Goal: Communication & Community: Connect with others

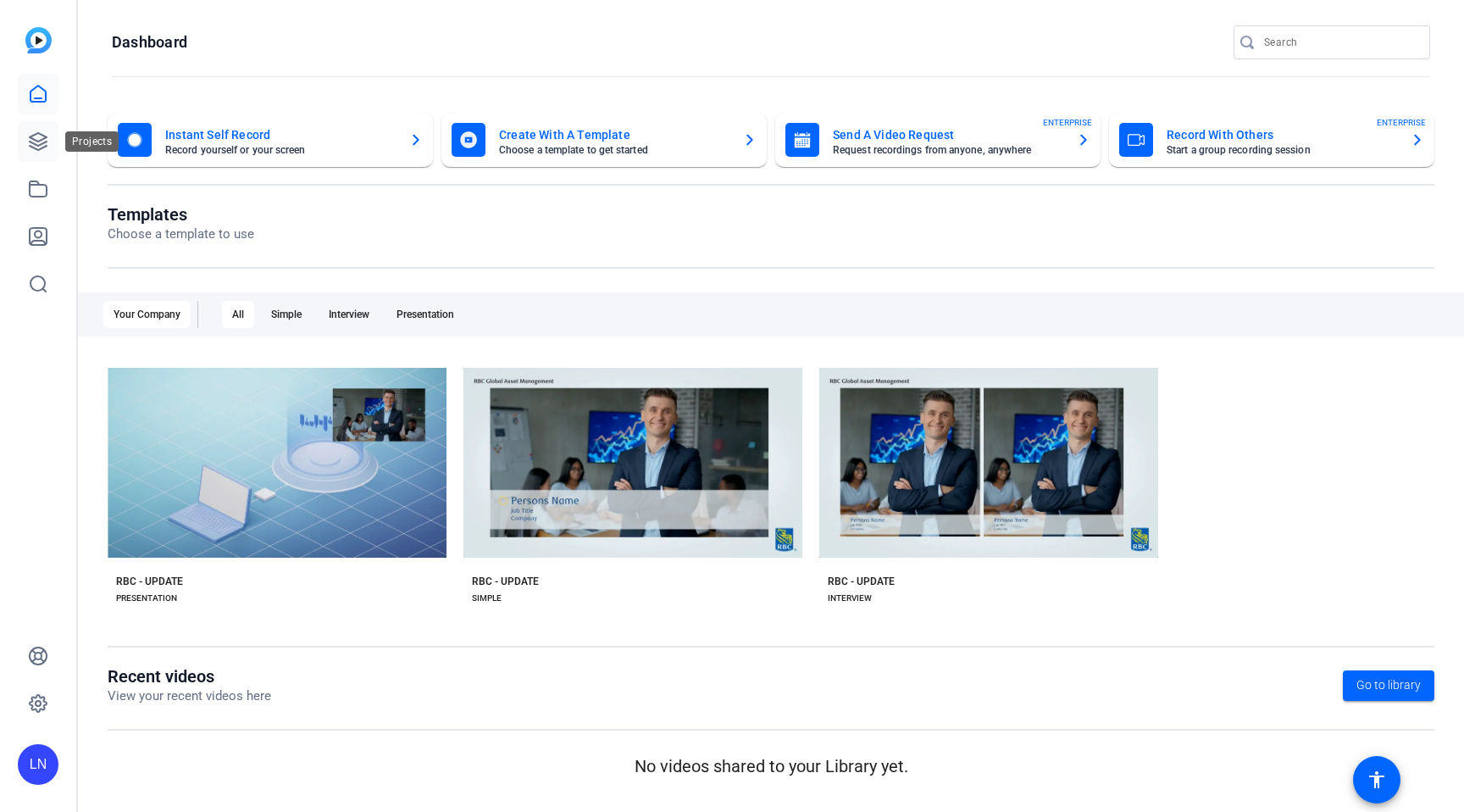
click at [44, 145] on icon at bounding box center [37, 141] width 20 height 20
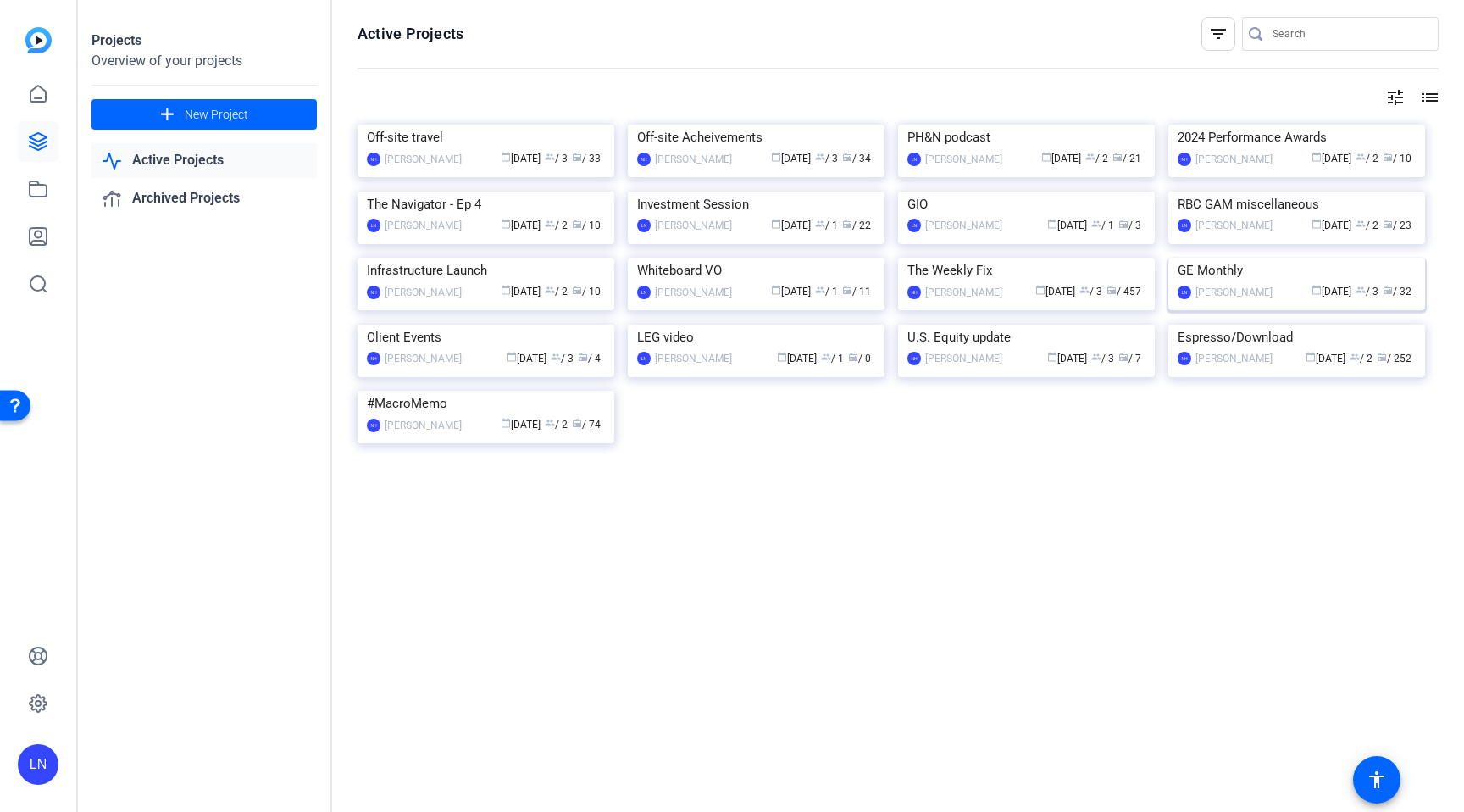
click at [1223, 258] on img at bounding box center [1297, 258] width 257 height 0
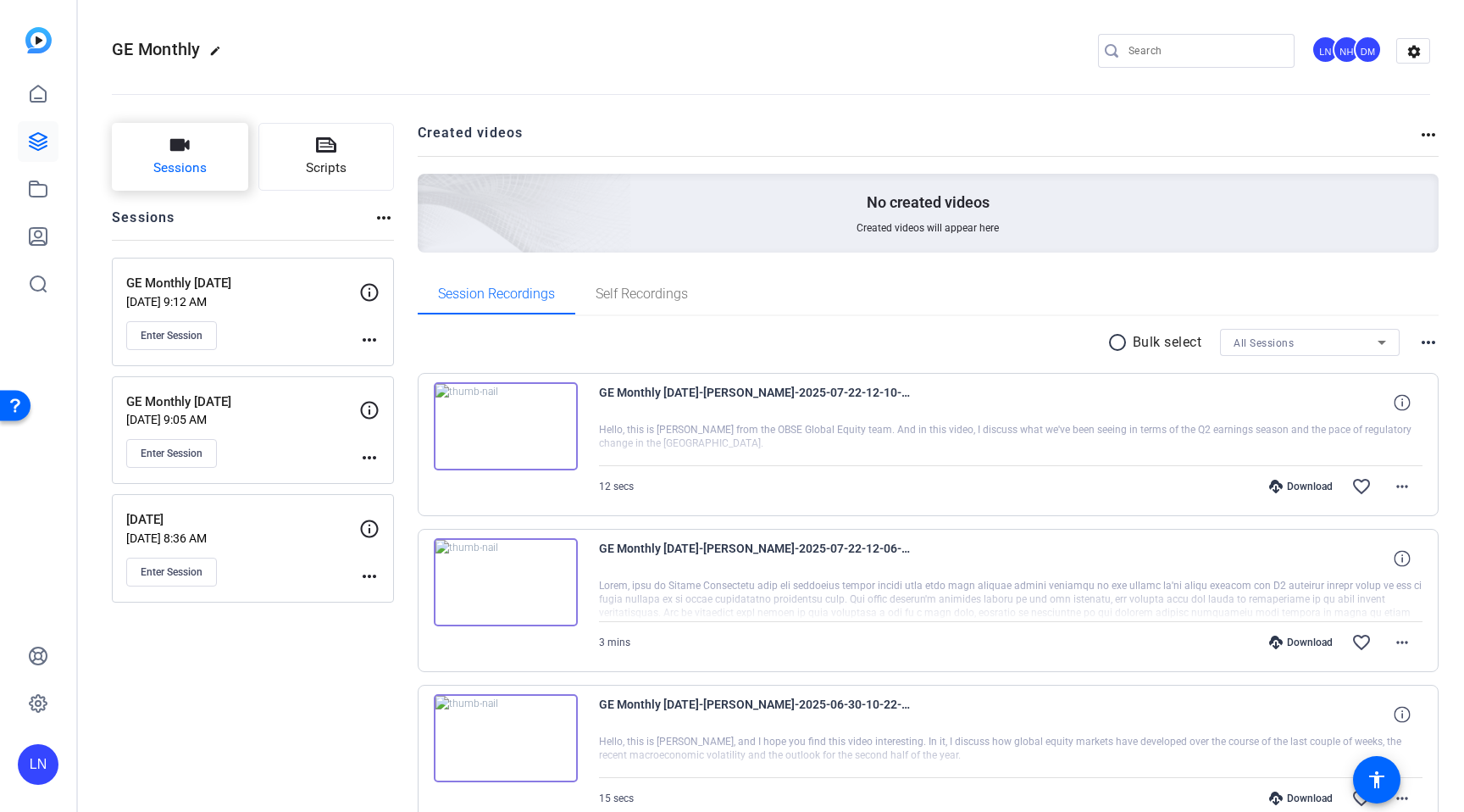
click at [194, 168] on span "Sessions" at bounding box center [180, 168] width 53 height 20
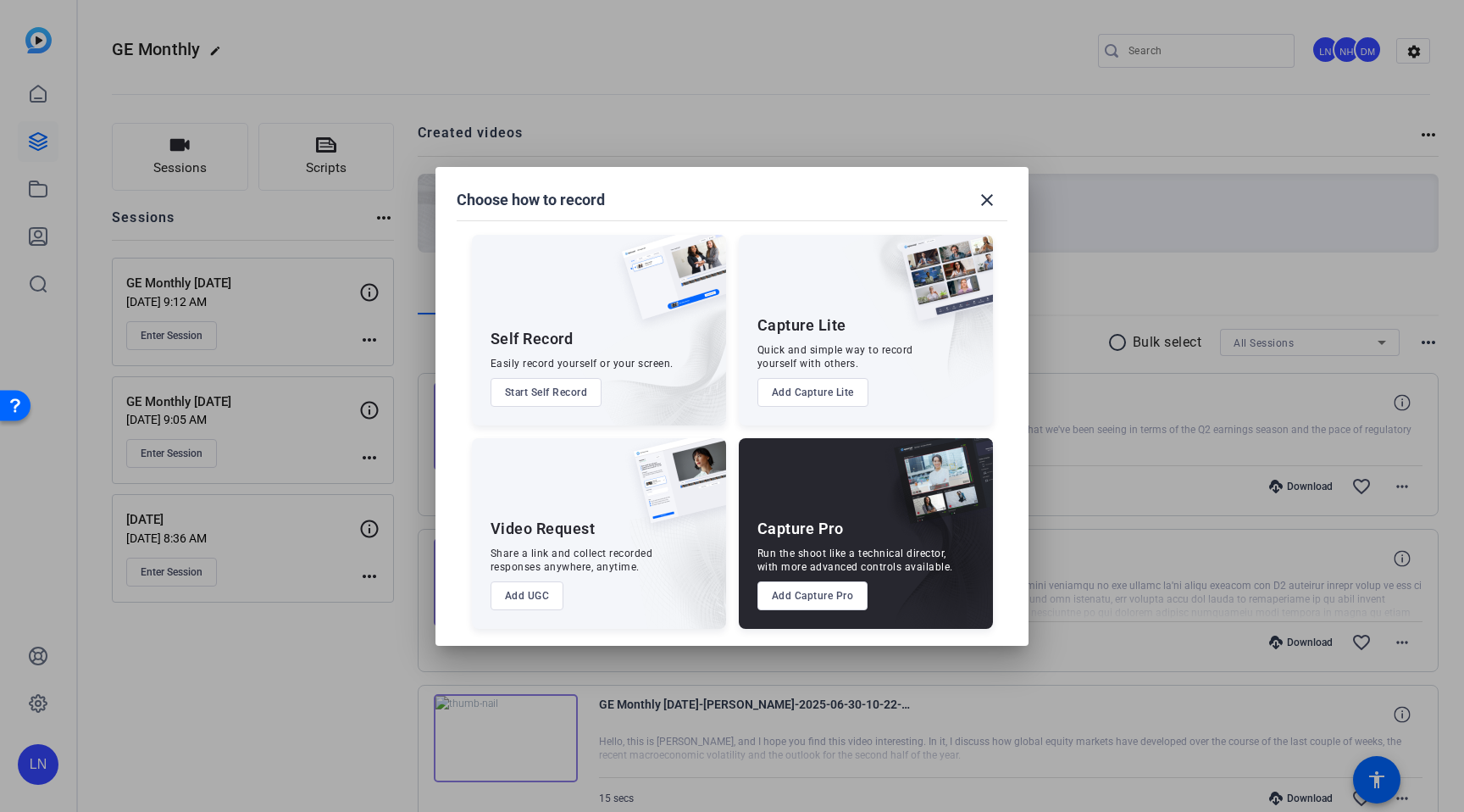
click at [798, 593] on button "Add Capture Pro" at bounding box center [813, 595] width 111 height 28
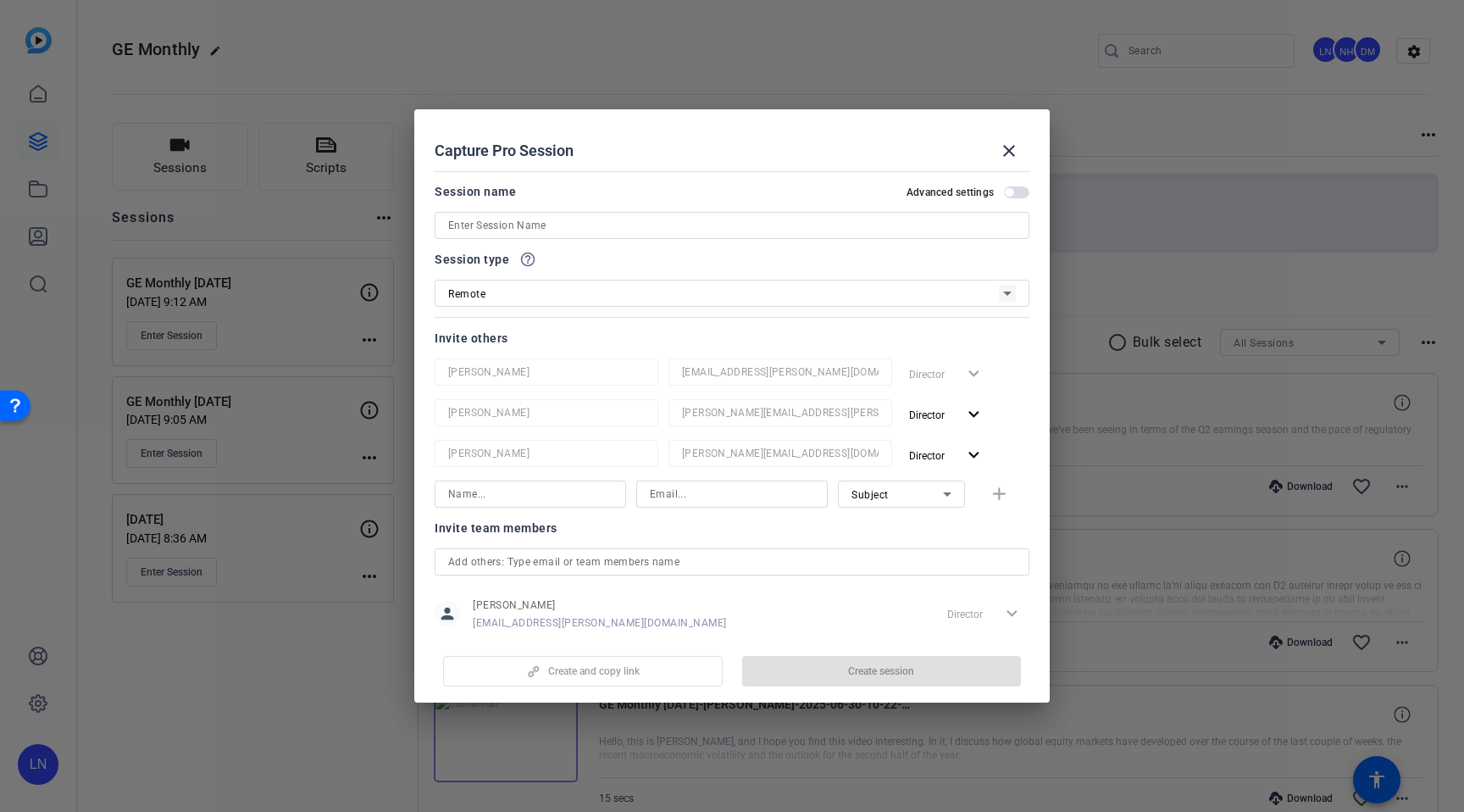
click at [604, 233] on input at bounding box center [732, 225] width 567 height 20
type input "GE Monthly [DATE]"
click at [873, 666] on span "Create session" at bounding box center [881, 671] width 66 height 13
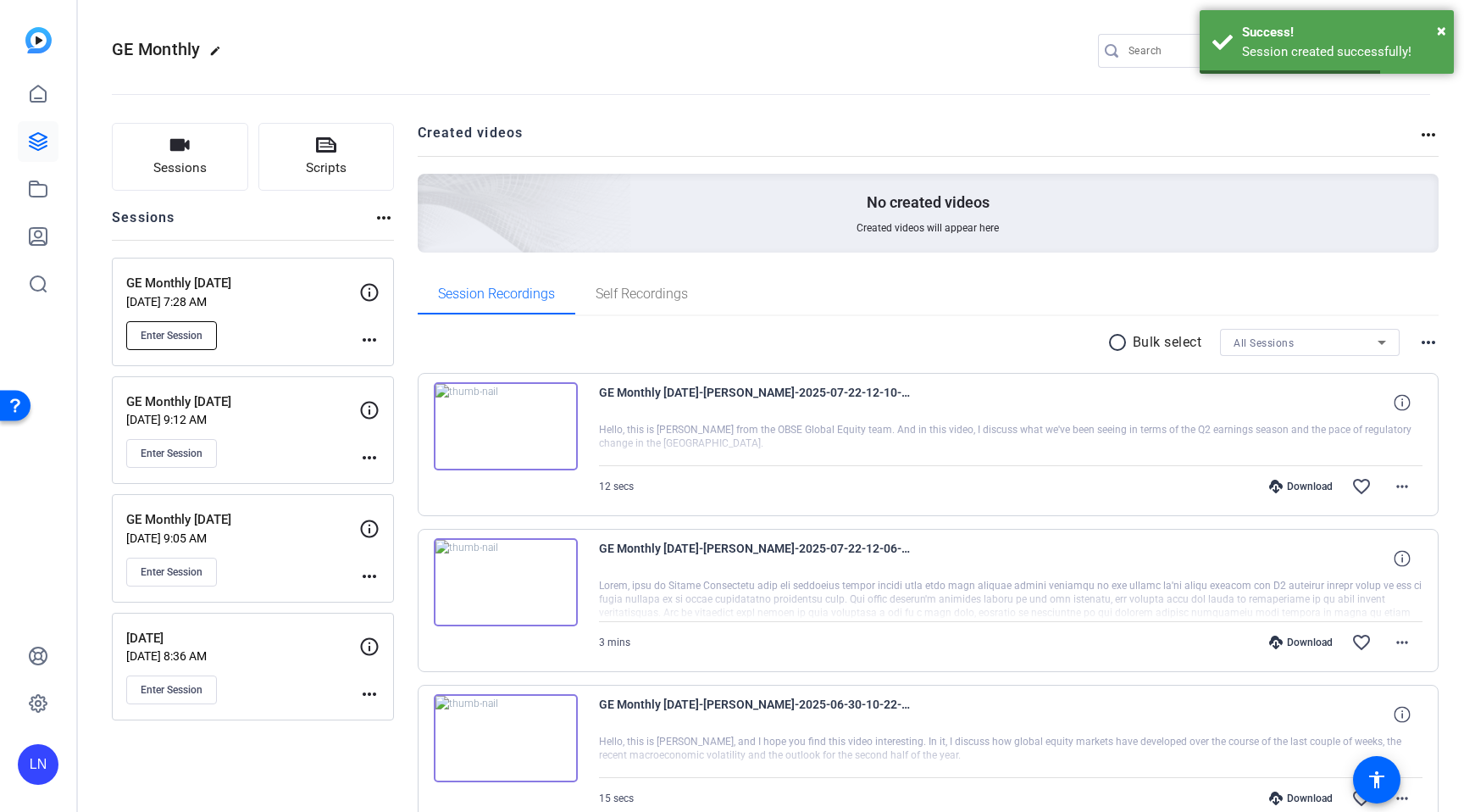
click at [207, 331] on button "Enter Session" at bounding box center [172, 335] width 91 height 28
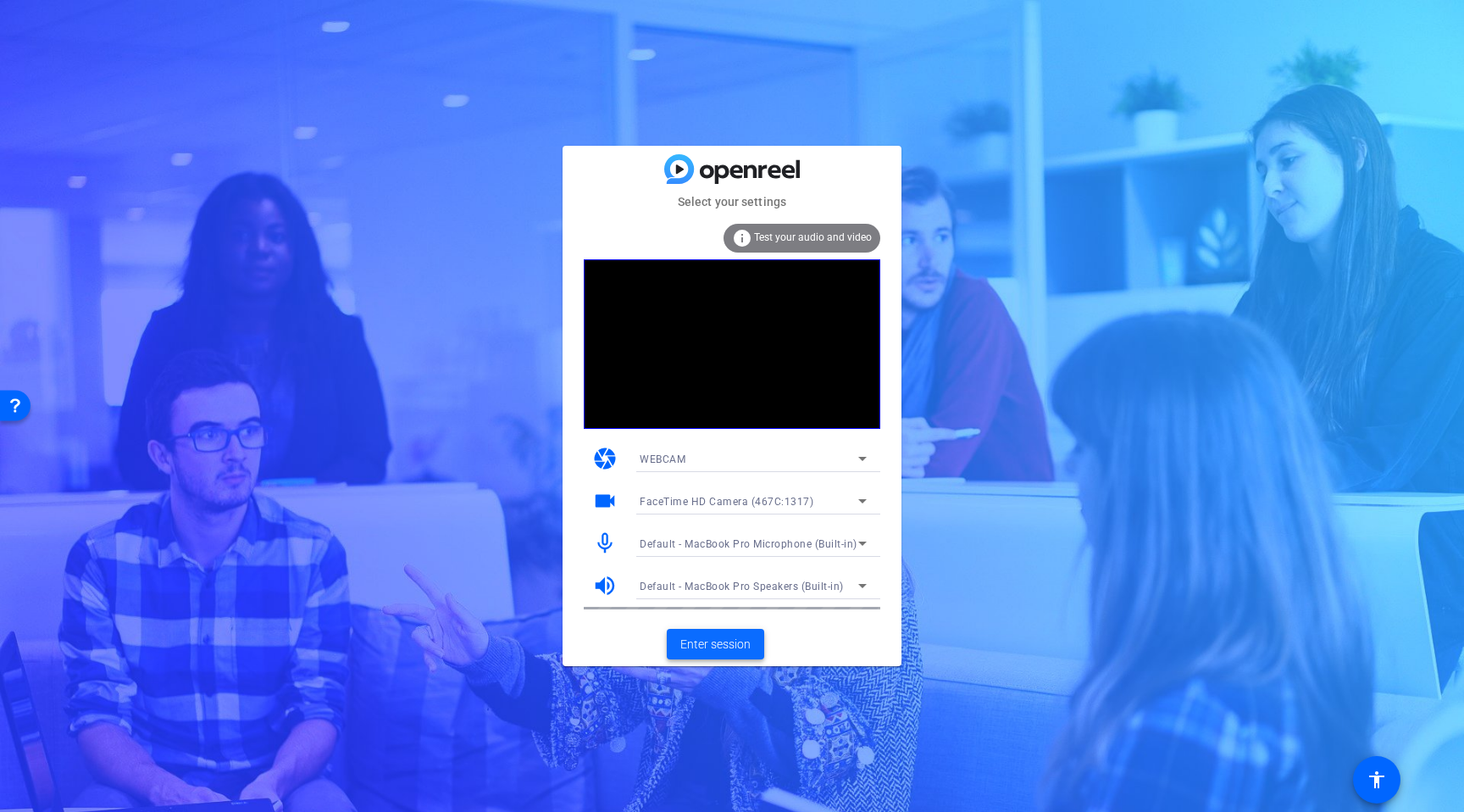
click at [744, 646] on span "Enter session" at bounding box center [715, 644] width 70 height 18
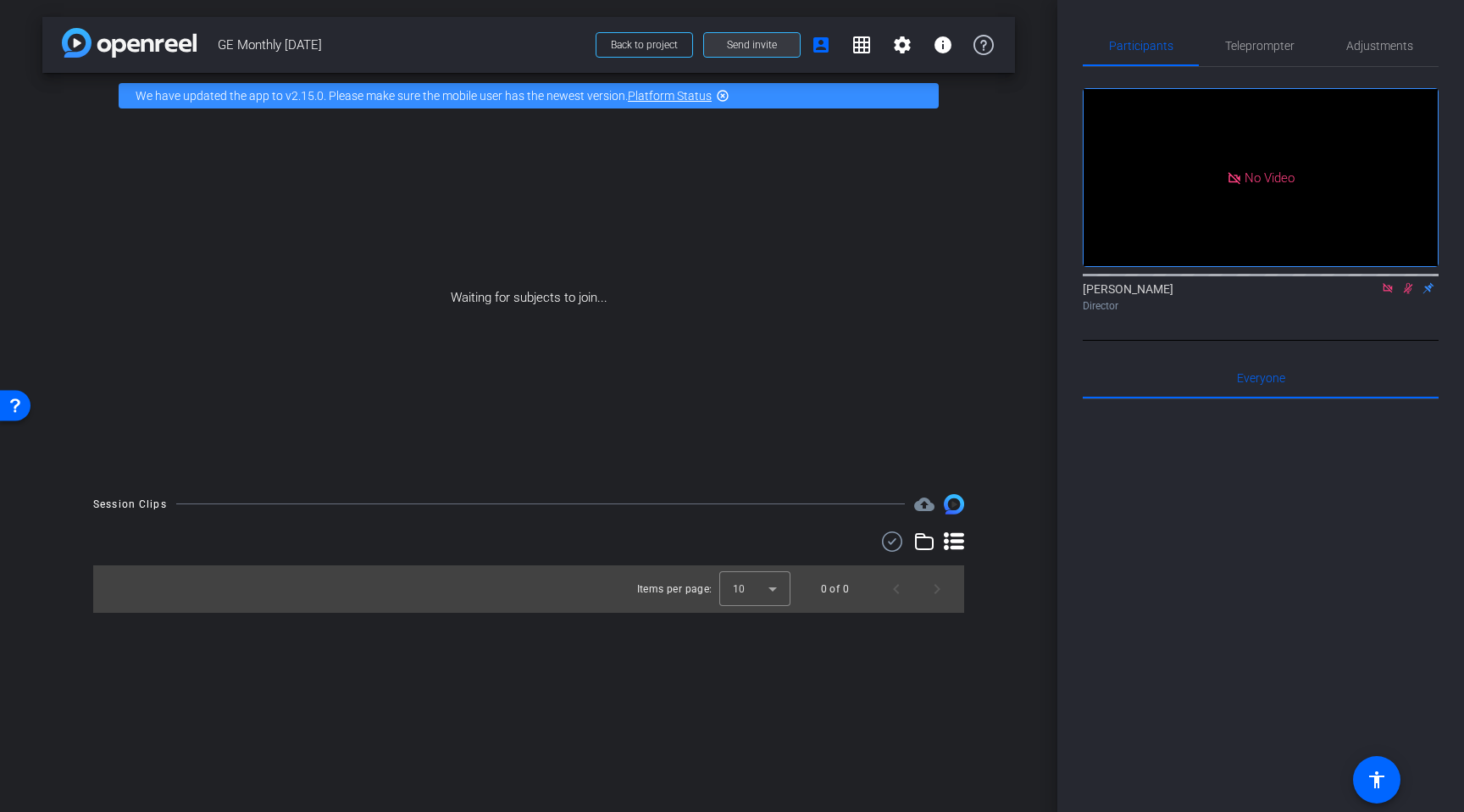
click at [768, 46] on span "Send invite" at bounding box center [752, 44] width 50 height 13
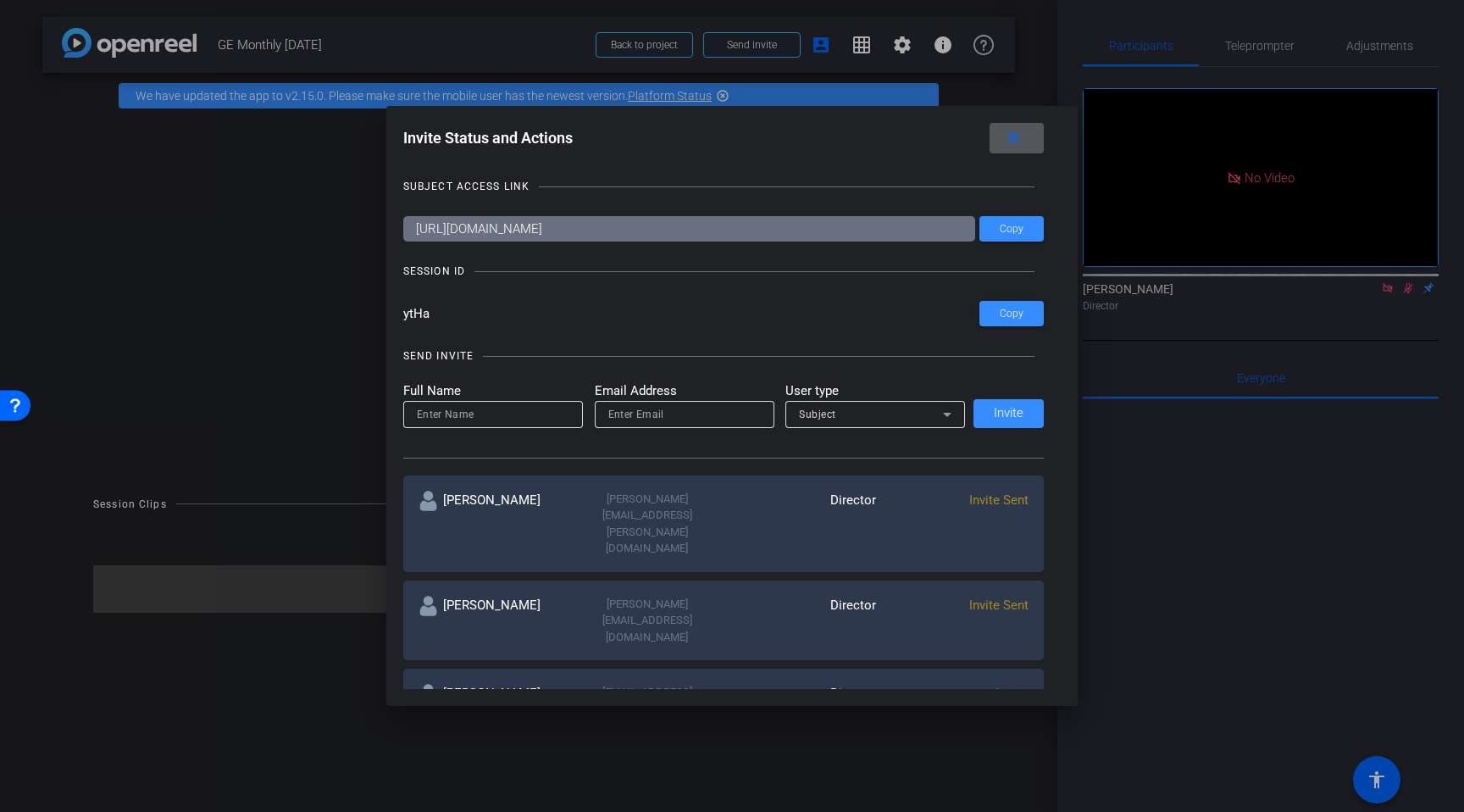
click at [635, 416] on input "email" at bounding box center [684, 414] width 152 height 20
paste input "[EMAIL_ADDRESS][DOMAIN_NAME]"
type input "[EMAIL_ADDRESS][DOMAIN_NAME]"
click at [519, 424] on div at bounding box center [493, 414] width 152 height 27
click at [519, 414] on input at bounding box center [493, 414] width 152 height 20
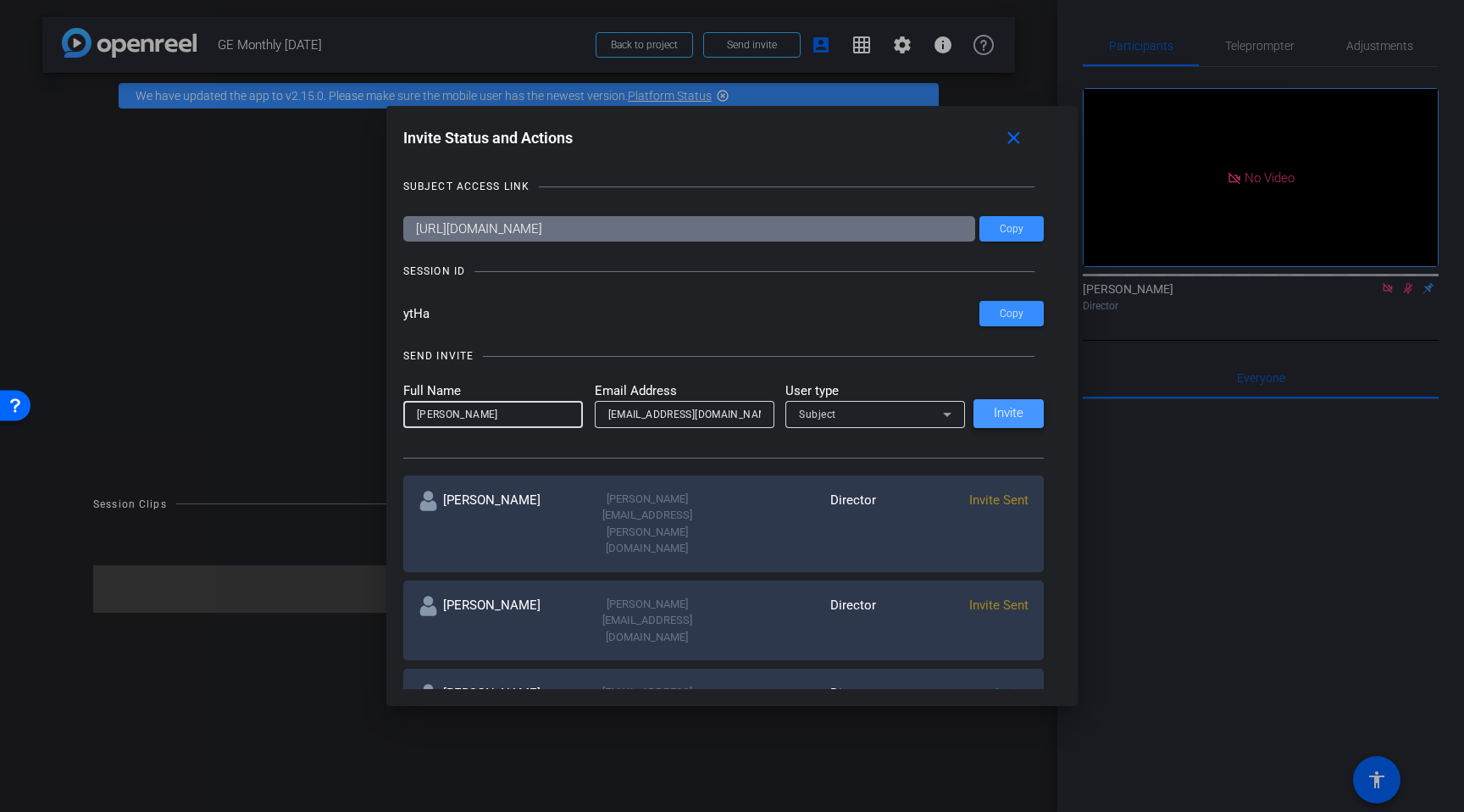
type input "[PERSON_NAME]"
click at [1007, 415] on span "Invite" at bounding box center [1008, 413] width 29 height 12
click at [632, 414] on input "email" at bounding box center [684, 414] width 152 height 20
paste input "[PERSON_NAME][EMAIL_ADDRESS][PERSON_NAME][DOMAIN_NAME]"
type input "[PERSON_NAME][EMAIL_ADDRESS][PERSON_NAME][DOMAIN_NAME]"
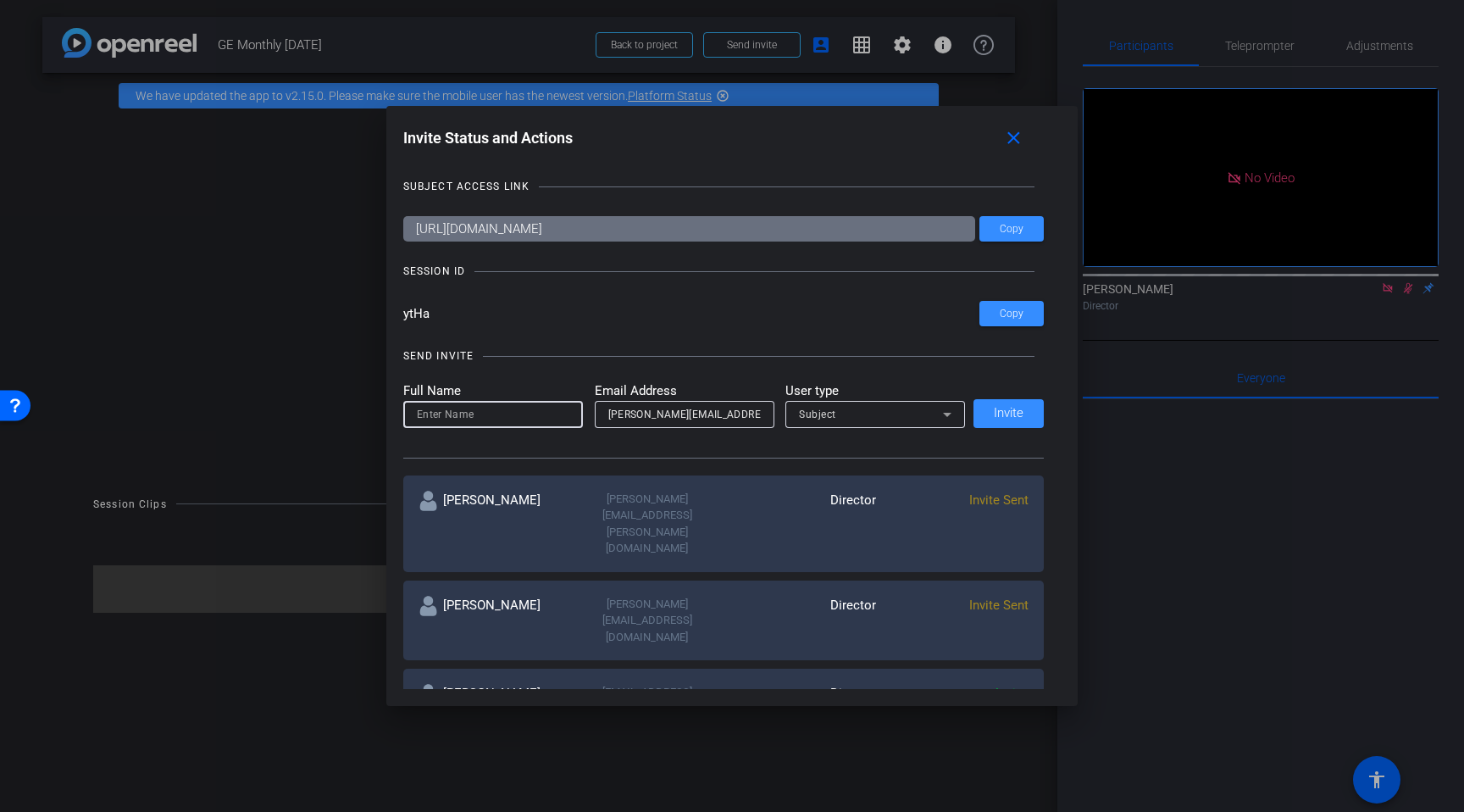
click at [531, 418] on input at bounding box center [493, 414] width 152 height 20
type input "[PERSON_NAME]"
click at [993, 406] on span "Invite" at bounding box center [1008, 413] width 29 height 12
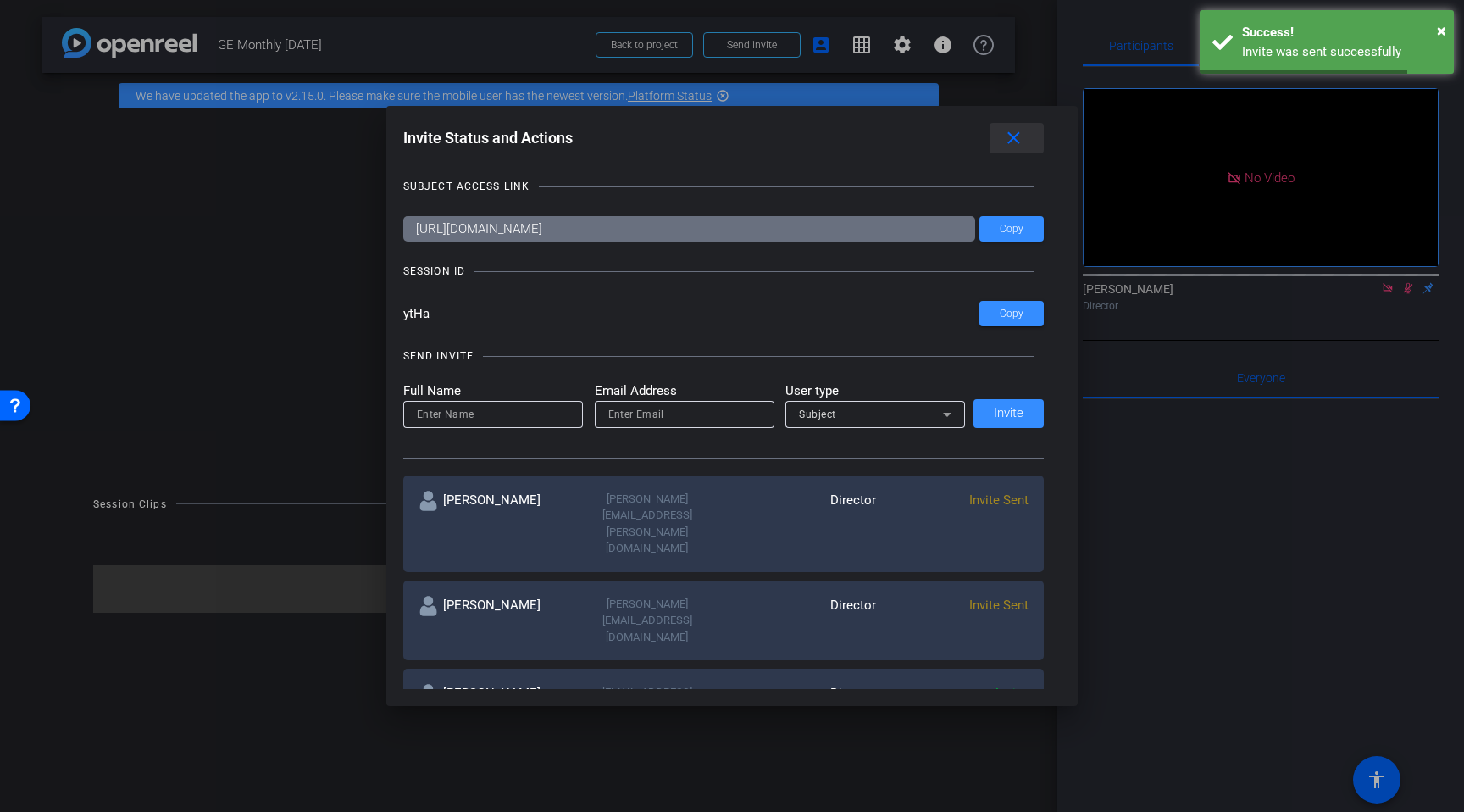
click at [1016, 134] on mat-icon "close" at bounding box center [1014, 139] width 21 height 21
